Goal: Task Accomplishment & Management: Complete application form

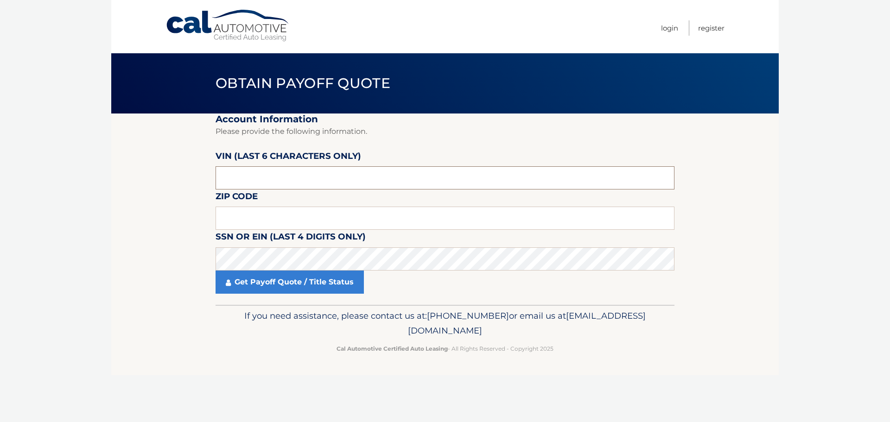
click at [275, 169] on input "text" at bounding box center [444, 177] width 459 height 23
drag, startPoint x: 271, startPoint y: 178, endPoint x: 140, endPoint y: 174, distance: 130.8
click at [148, 175] on section "Account Information Please provide the following information. VIN (last 6 chara…" at bounding box center [444, 209] width 667 height 191
paste input "PH5073"
click at [178, 177] on section "Account Information Please provide the following information. VIN (last 6 chara…" at bounding box center [444, 209] width 667 height 191
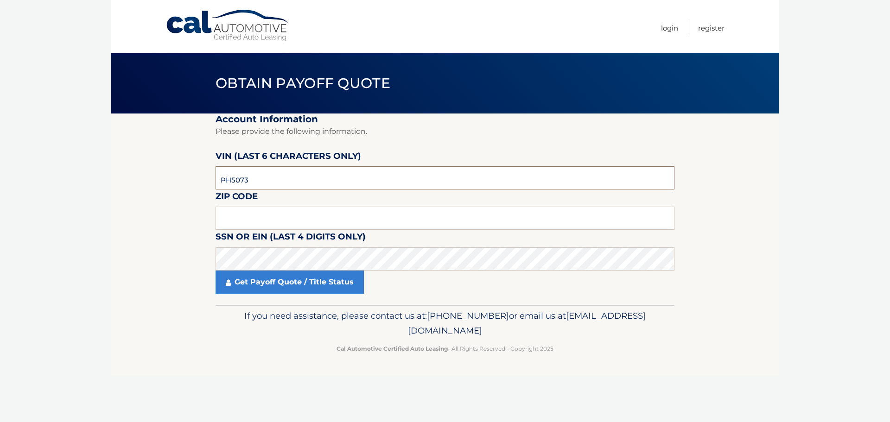
paste input "507312"
type input "507312"
click at [247, 222] on input "text" at bounding box center [444, 218] width 459 height 23
type input "08527"
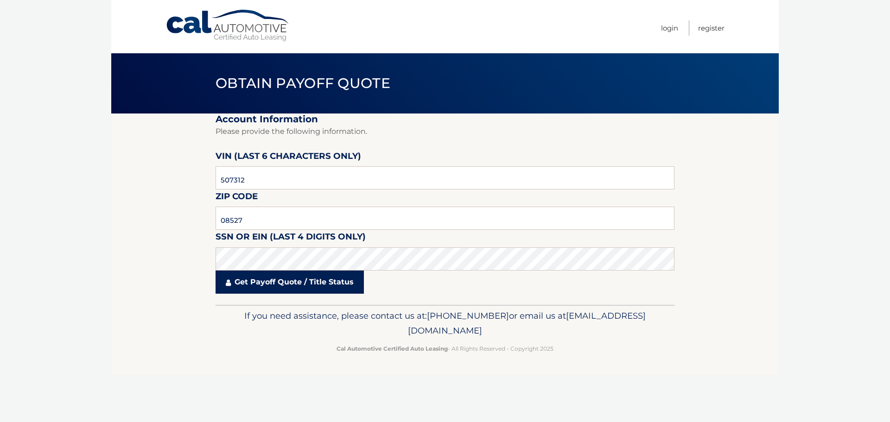
click at [271, 287] on link "Get Payoff Quote / Title Status" at bounding box center [289, 282] width 148 height 23
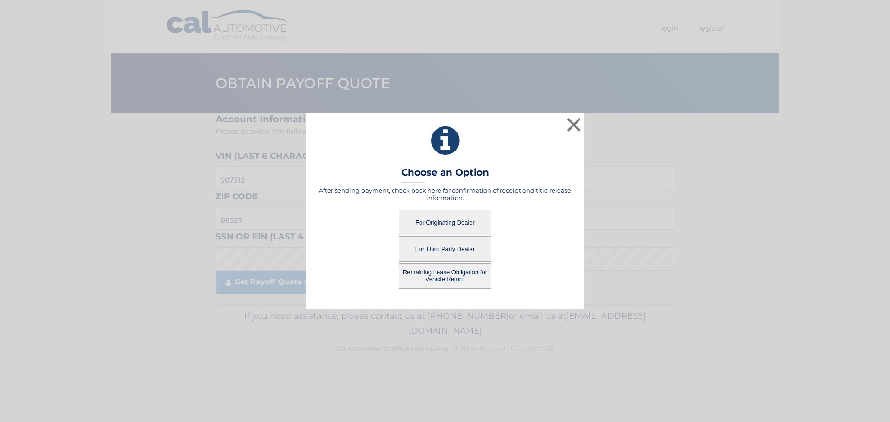
click at [458, 274] on button "Remaining Lease Obligation for Vehicle Return" at bounding box center [445, 275] width 93 height 25
drag, startPoint x: 448, startPoint y: 273, endPoint x: 462, endPoint y: 283, distance: 16.9
click at [449, 273] on button "Remaining Lease Obligation for Vehicle Return" at bounding box center [445, 275] width 93 height 25
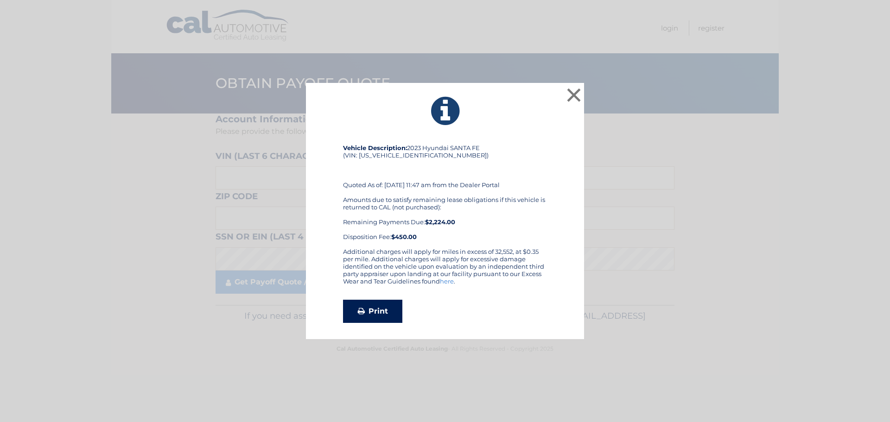
click at [387, 316] on link "Print" at bounding box center [372, 311] width 59 height 23
